Goal: Information Seeking & Learning: Compare options

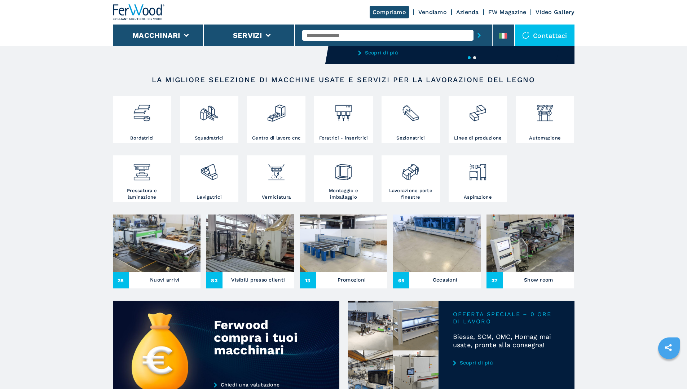
scroll to position [108, 0]
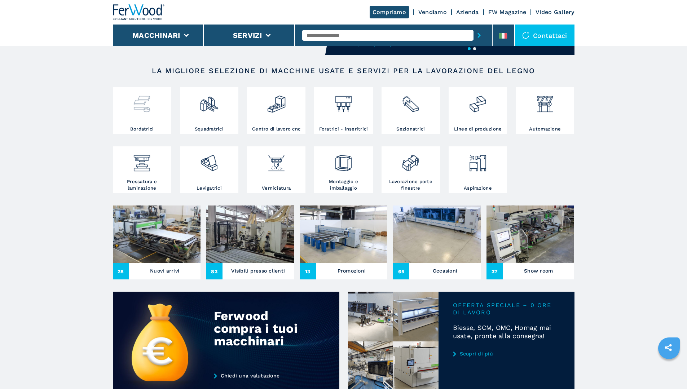
click at [142, 117] on div at bounding box center [142, 107] width 55 height 37
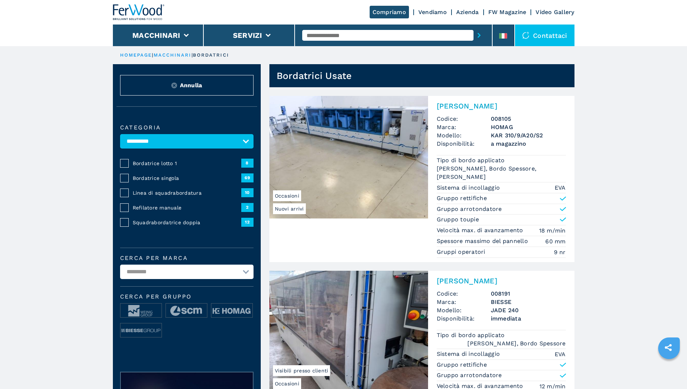
click at [150, 167] on span "Bordatrice lotto 1" at bounding box center [187, 163] width 109 height 7
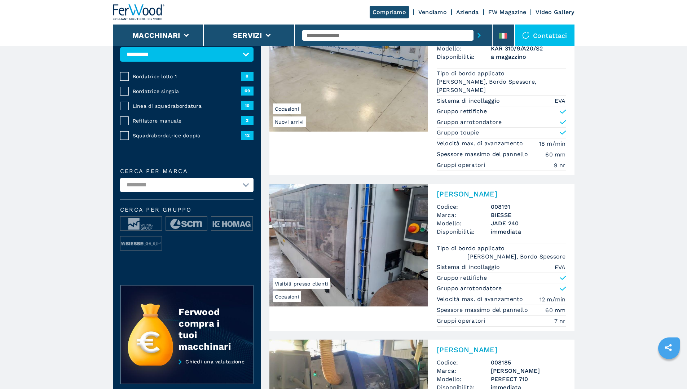
scroll to position [108, 0]
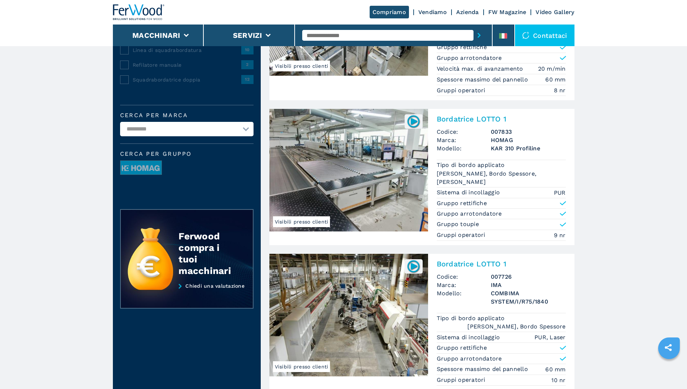
scroll to position [36, 0]
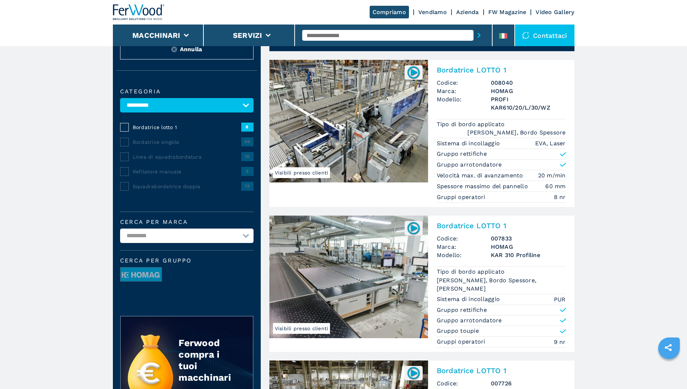
click at [149, 146] on span "Bordatrice singola" at bounding box center [187, 142] width 109 height 7
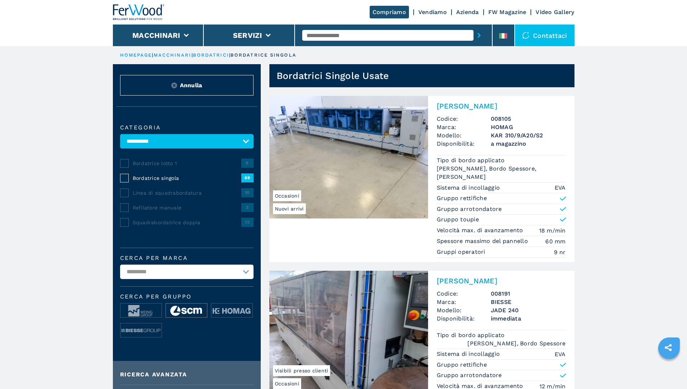
click at [184, 313] on img at bounding box center [186, 311] width 41 height 14
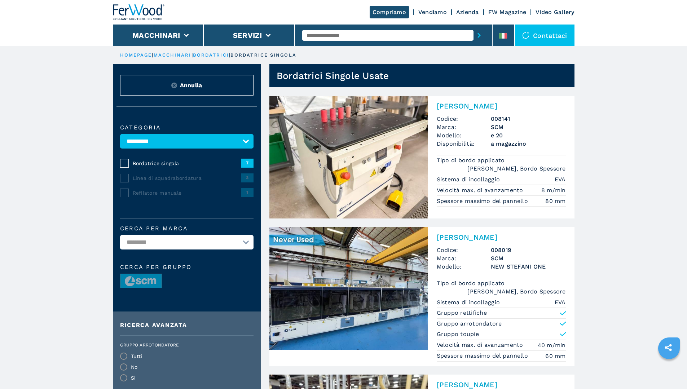
click at [318, 294] on img at bounding box center [348, 288] width 159 height 123
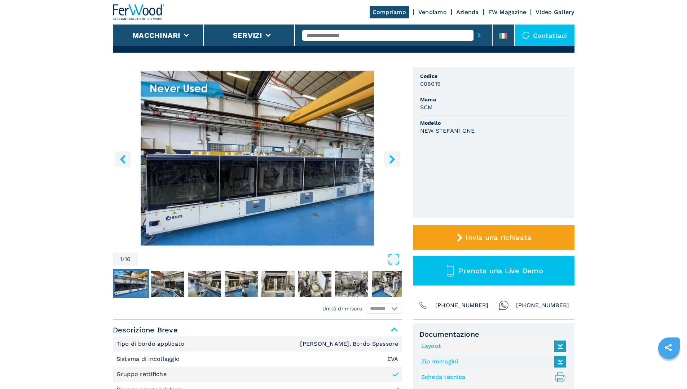
scroll to position [144, 0]
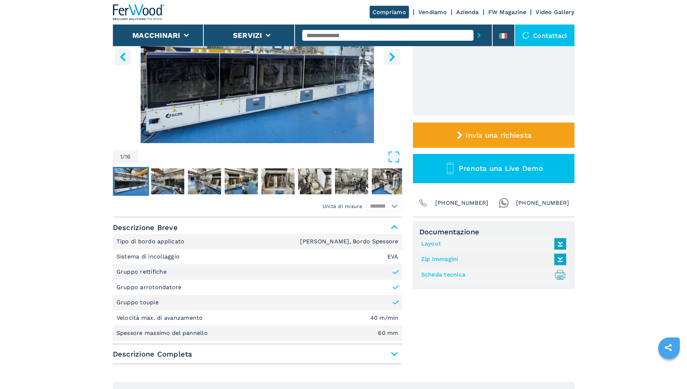
click at [434, 243] on link "Layout" at bounding box center [491, 244] width 141 height 12
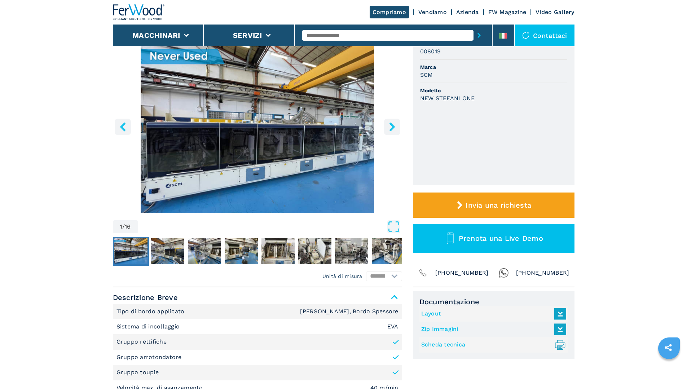
scroll to position [72, 0]
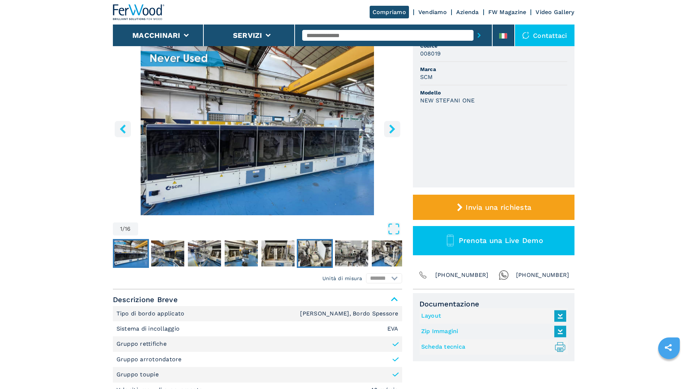
click at [309, 247] on img "Go to Slide 6" at bounding box center [314, 254] width 33 height 26
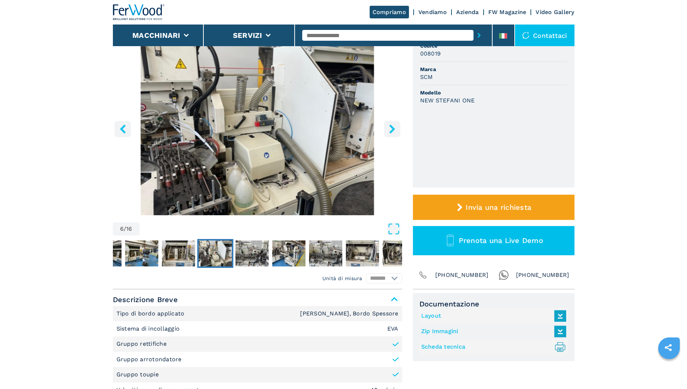
click at [394, 127] on icon "right-button" at bounding box center [392, 128] width 9 height 9
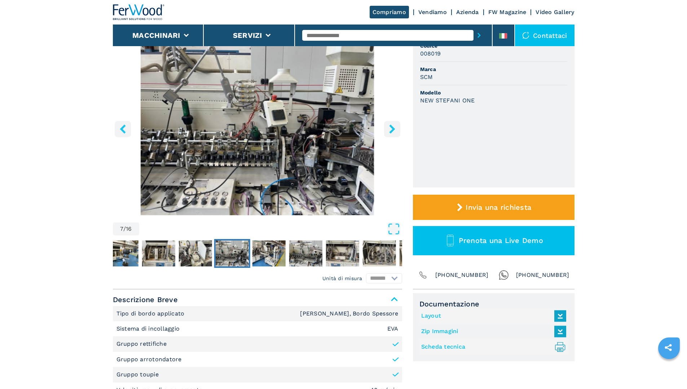
click at [394, 127] on icon "right-button" at bounding box center [392, 128] width 9 height 9
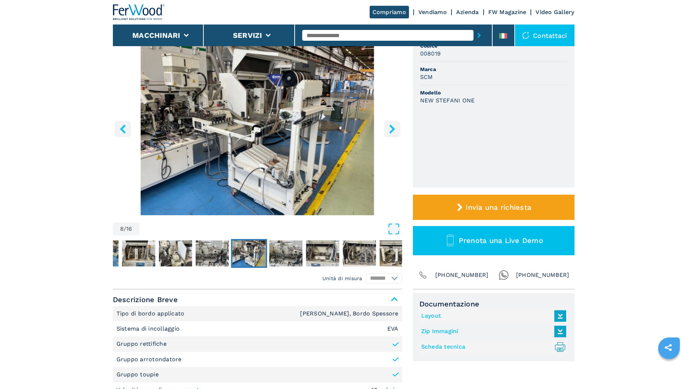
click at [394, 127] on icon "right-button" at bounding box center [392, 128] width 9 height 9
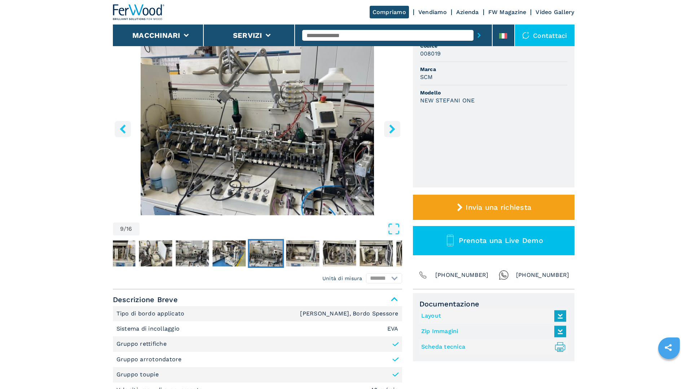
click at [394, 127] on icon "right-button" at bounding box center [392, 128] width 9 height 9
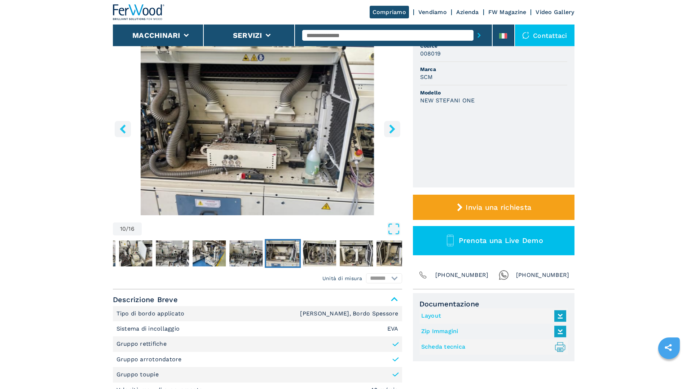
click at [394, 127] on icon "right-button" at bounding box center [392, 128] width 9 height 9
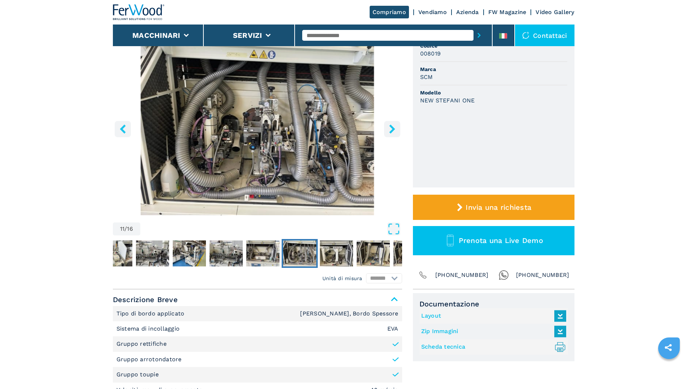
click at [394, 127] on icon "right-button" at bounding box center [392, 128] width 9 height 9
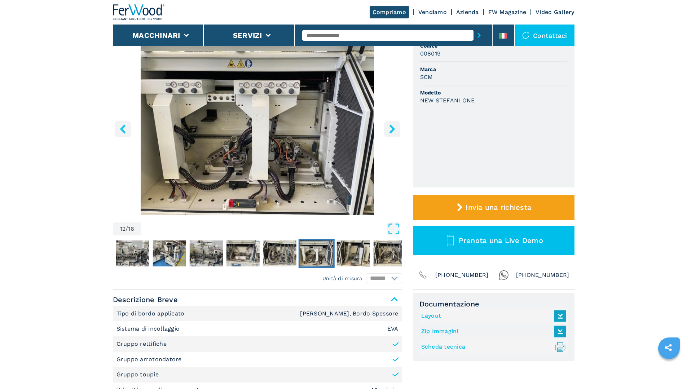
click at [394, 127] on icon "right-button" at bounding box center [392, 128] width 9 height 9
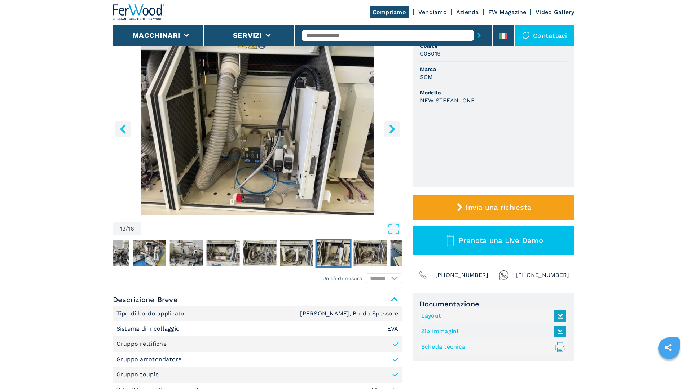
click at [394, 127] on icon "right-button" at bounding box center [392, 128] width 9 height 9
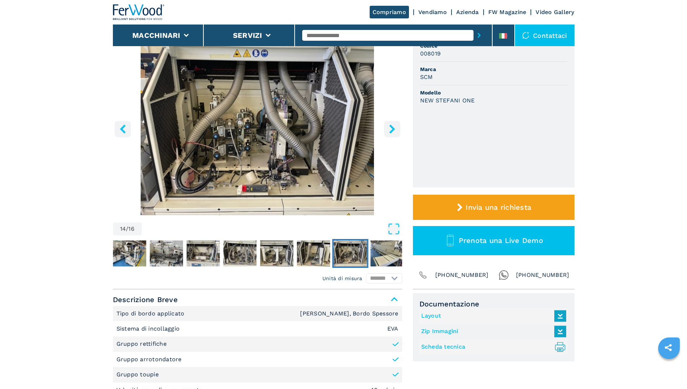
click at [394, 127] on icon "right-button" at bounding box center [392, 128] width 9 height 9
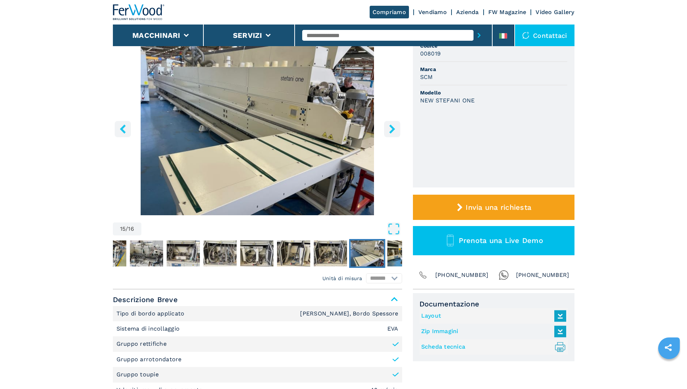
click at [394, 127] on icon "right-button" at bounding box center [392, 128] width 9 height 9
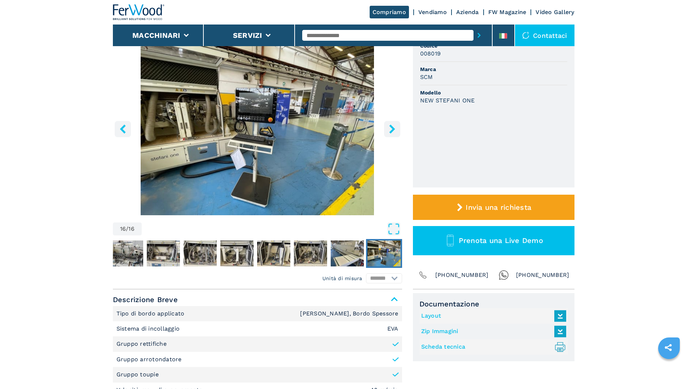
click at [394, 127] on icon "right-button" at bounding box center [392, 128] width 9 height 9
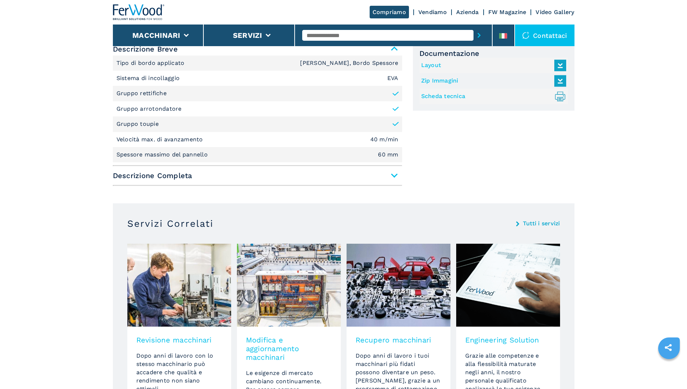
scroll to position [325, 0]
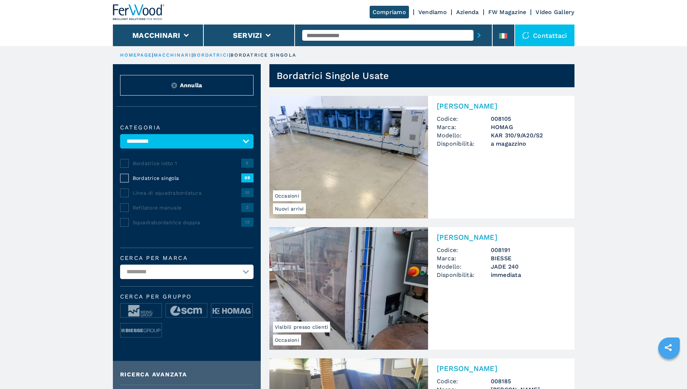
click at [162, 197] on span "Linea di squadrabordatura" at bounding box center [187, 192] width 109 height 7
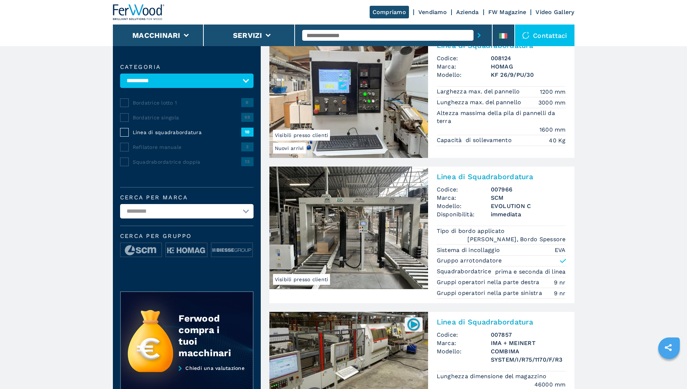
scroll to position [252, 0]
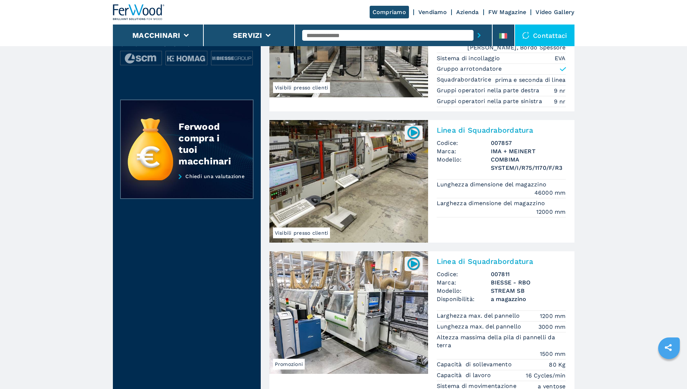
click at [389, 178] on img at bounding box center [348, 181] width 159 height 123
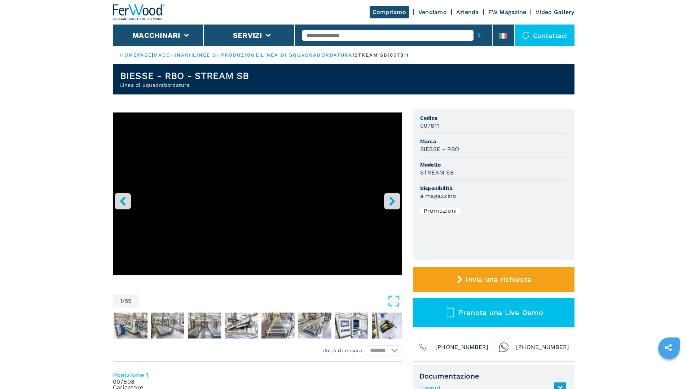
click at [438, 382] on link "Layout" at bounding box center [491, 388] width 141 height 12
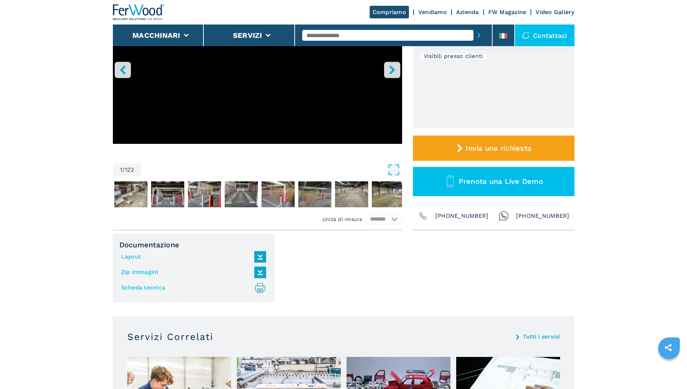
scroll to position [144, 0]
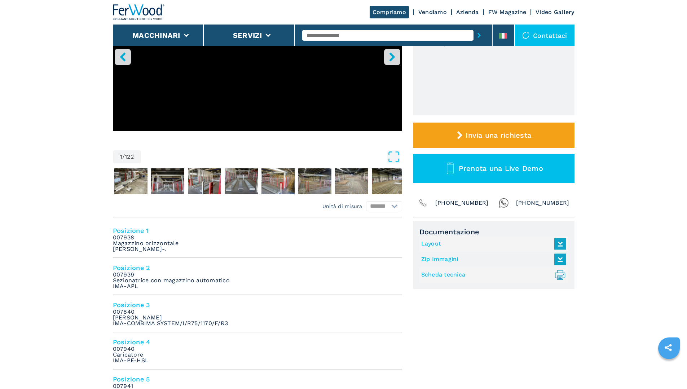
click at [432, 246] on link "Layout" at bounding box center [491, 244] width 141 height 12
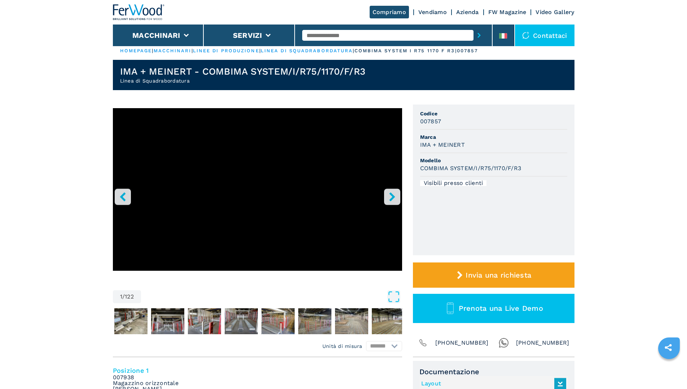
scroll to position [0, 0]
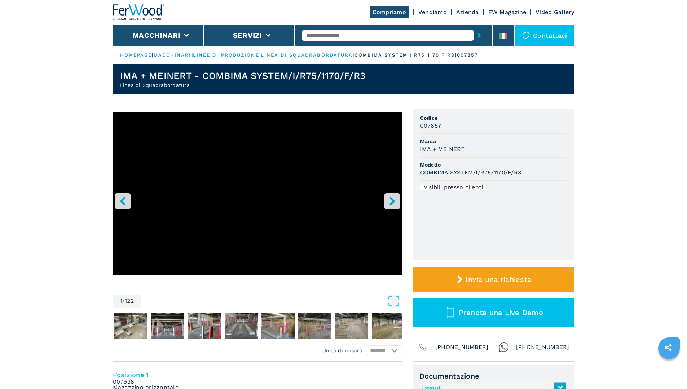
click at [397, 199] on button "right-button" at bounding box center [392, 201] width 16 height 16
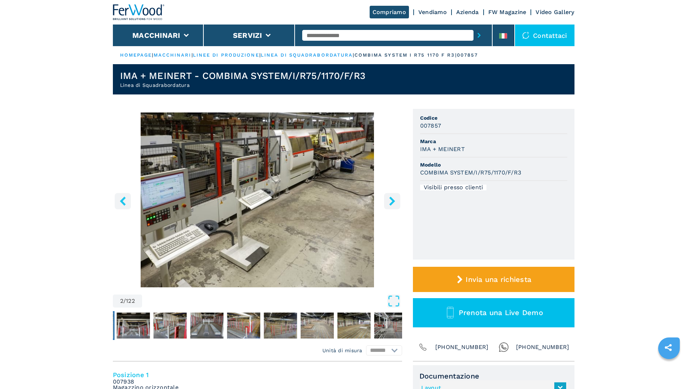
click at [397, 199] on button "right-button" at bounding box center [392, 201] width 16 height 16
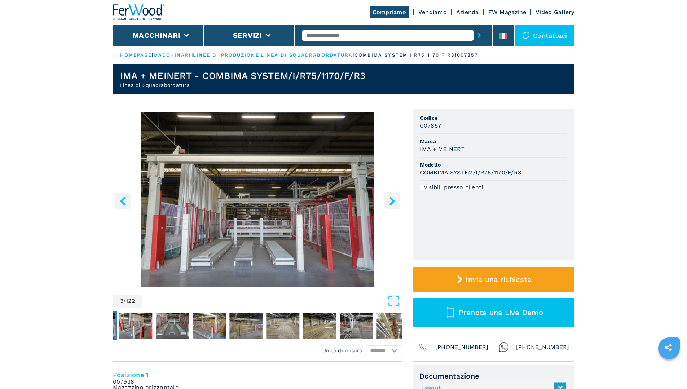
click at [397, 199] on button "right-button" at bounding box center [392, 201] width 16 height 16
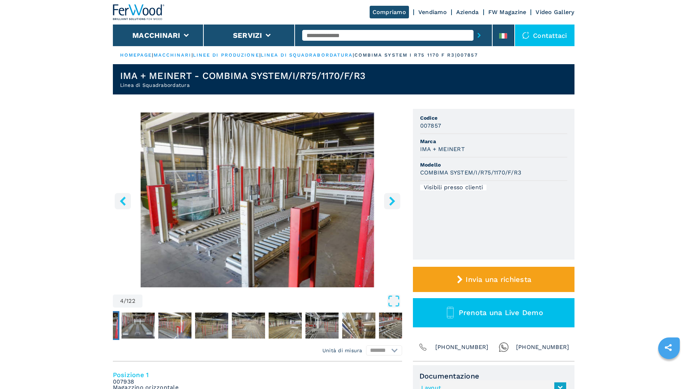
click at [397, 199] on button "right-button" at bounding box center [392, 201] width 16 height 16
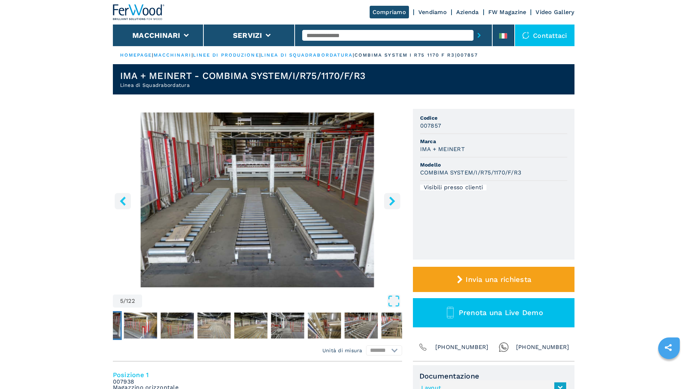
click at [397, 199] on button "right-button" at bounding box center [392, 201] width 16 height 16
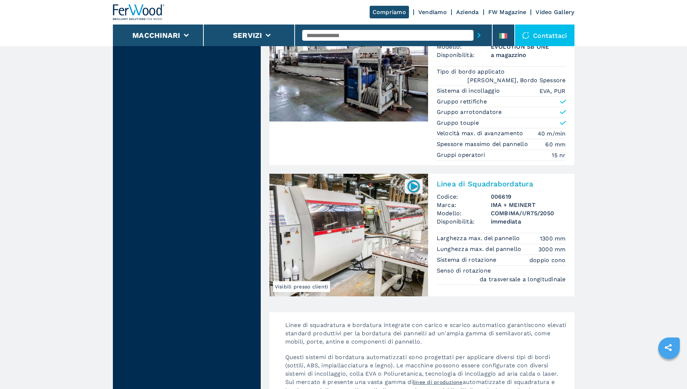
scroll to position [1443, 0]
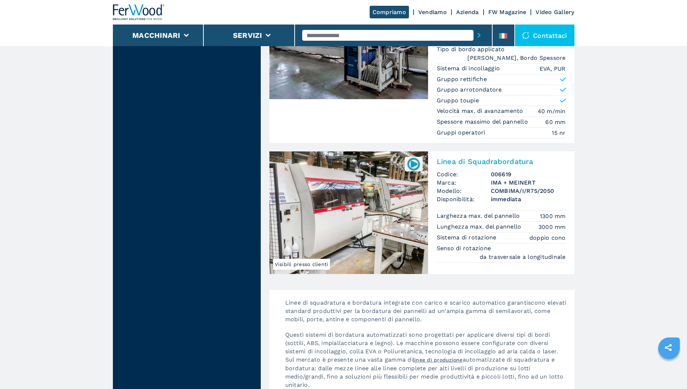
click at [360, 184] on img at bounding box center [348, 212] width 159 height 123
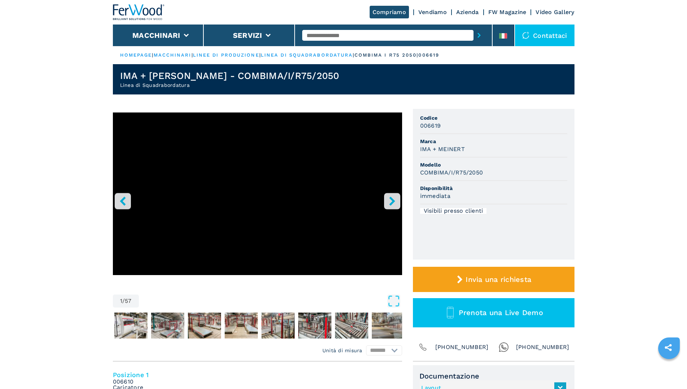
scroll to position [144, 0]
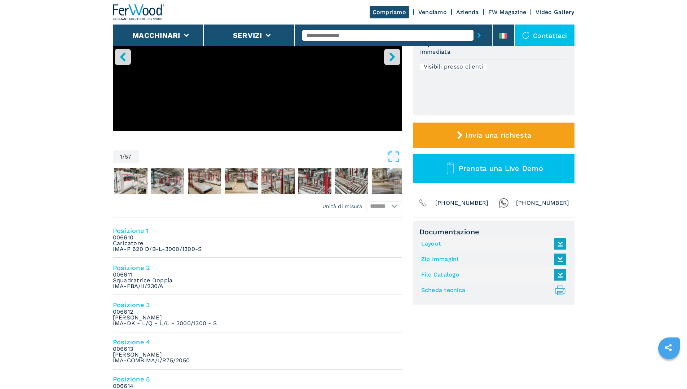
click at [428, 243] on link "Layout" at bounding box center [491, 244] width 141 height 12
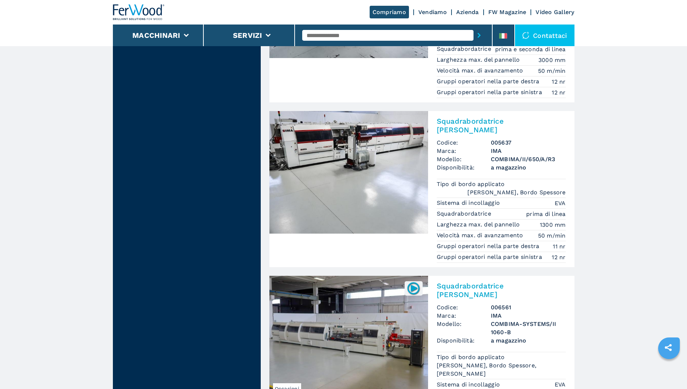
scroll to position [1468, 0]
